Goal: Transaction & Acquisition: Obtain resource

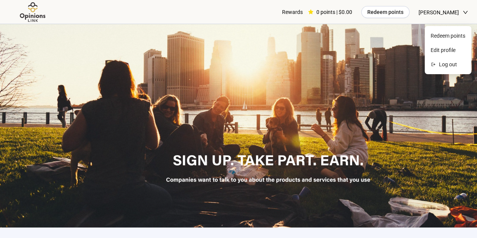
click at [390, 16] on div "[PERSON_NAME]" at bounding box center [442, 12] width 49 height 24
click at [390, 14] on span "[PERSON_NAME]" at bounding box center [438, 12] width 40 height 24
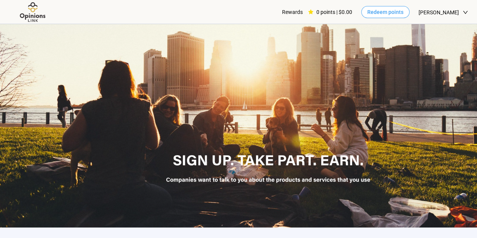
click at [390, 12] on span "Redeem points" at bounding box center [385, 12] width 36 height 8
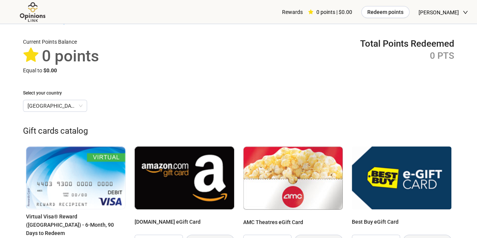
scroll to position [15, 0]
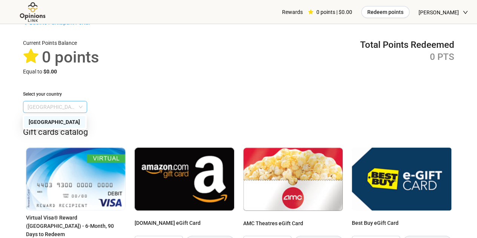
click at [77, 106] on span "[GEOGRAPHIC_DATA]" at bounding box center [55, 106] width 55 height 11
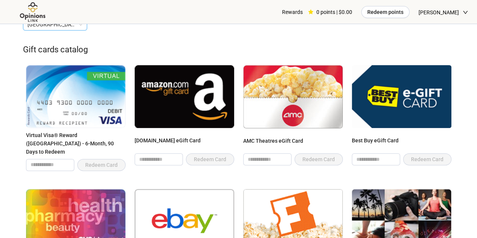
scroll to position [98, 0]
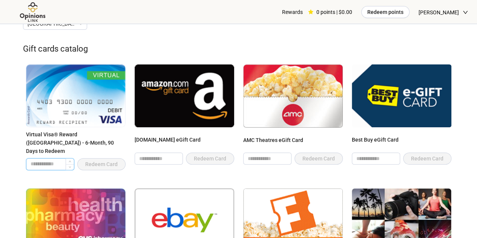
click at [55, 159] on input "number" at bounding box center [49, 164] width 47 height 11
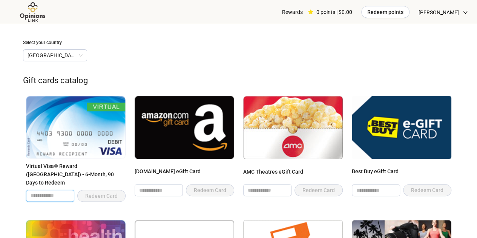
scroll to position [0, 0]
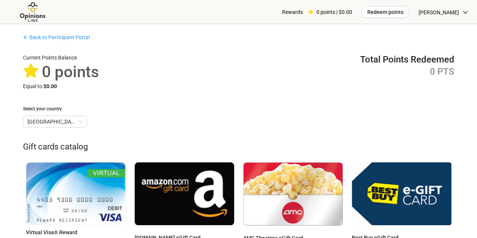
click at [298, 92] on div "Current Points Balance 0 points Equal to $0.00 Total Points Redeemed 0 PTS Sele…" at bounding box center [238, 91] width 431 height 74
